Goal: Ask a question

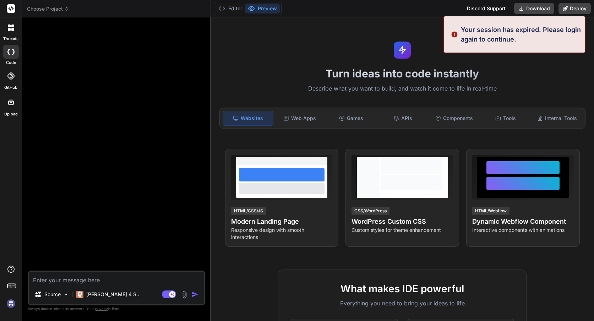
type textarea "x"
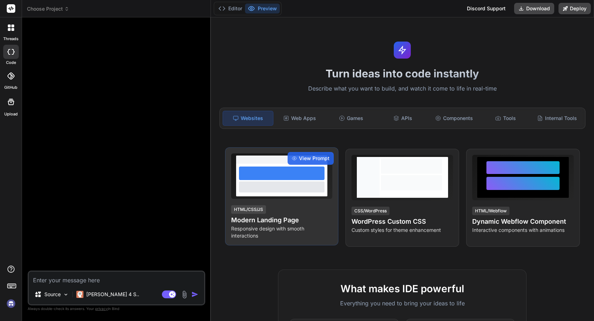
click at [296, 183] on div at bounding box center [282, 186] width 86 height 11
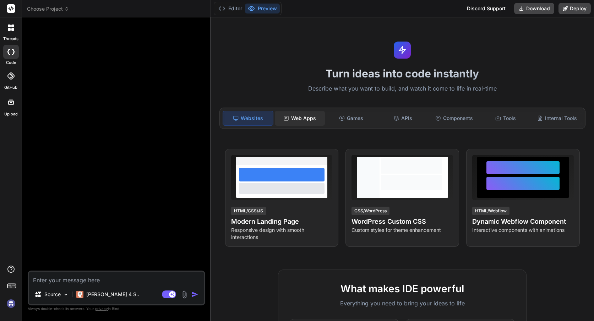
click at [312, 123] on div "Web Apps" at bounding box center [300, 118] width 50 height 15
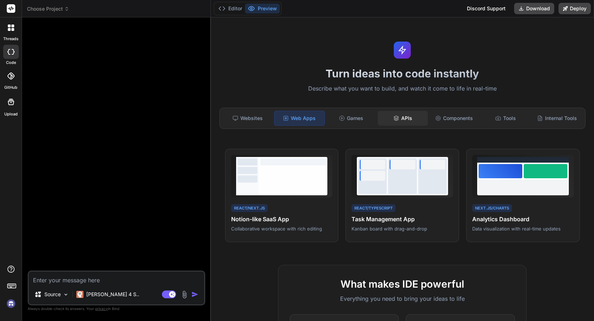
click at [408, 121] on div "APIs" at bounding box center [403, 118] width 50 height 15
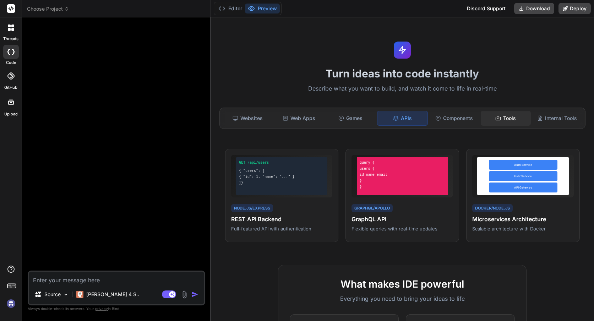
click at [496, 119] on icon at bounding box center [498, 118] width 6 height 6
